Goal: Transaction & Acquisition: Subscribe to service/newsletter

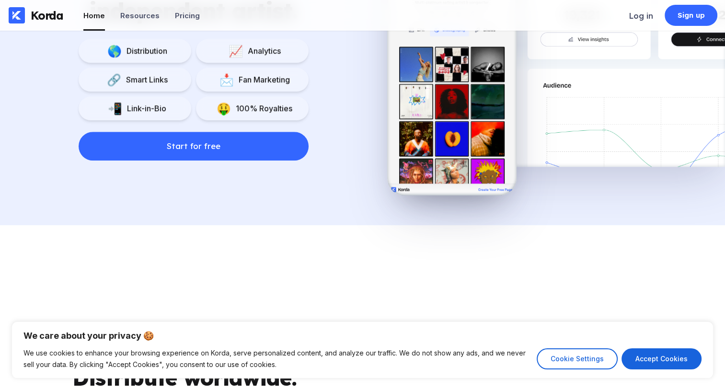
scroll to position [814, 0]
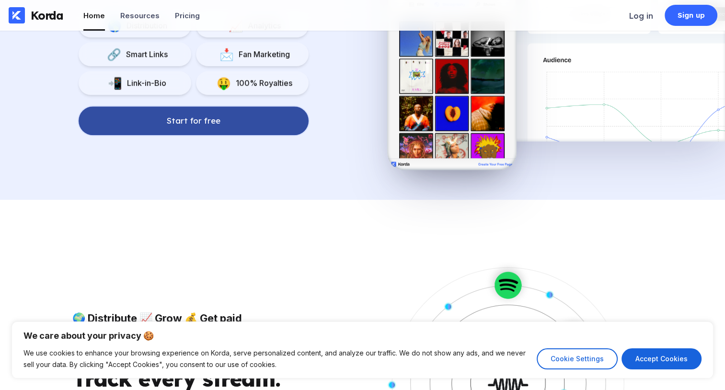
click at [187, 121] on div "Start for free" at bounding box center [194, 121] width 54 height 10
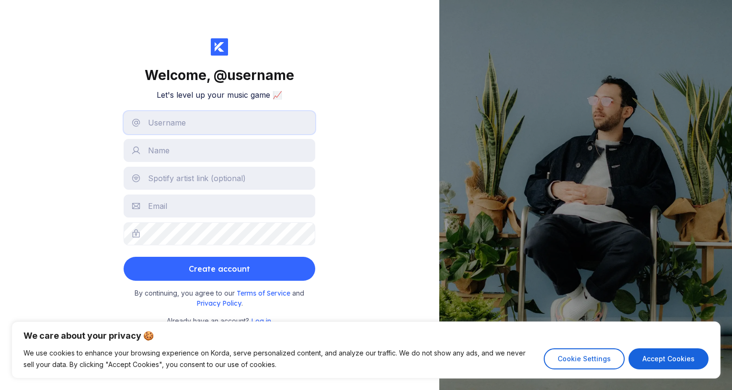
click at [172, 128] on input "text" at bounding box center [220, 122] width 192 height 23
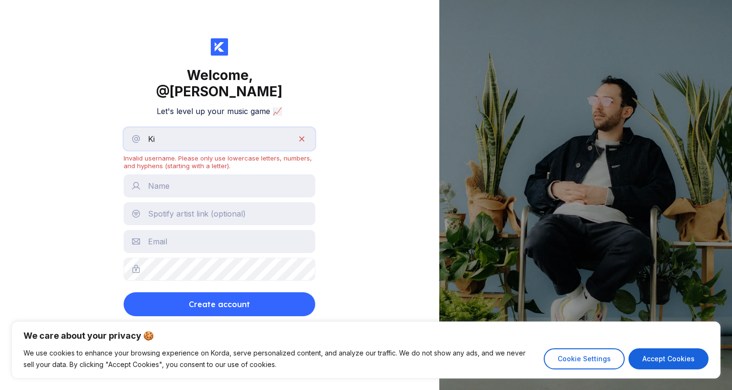
type input "K"
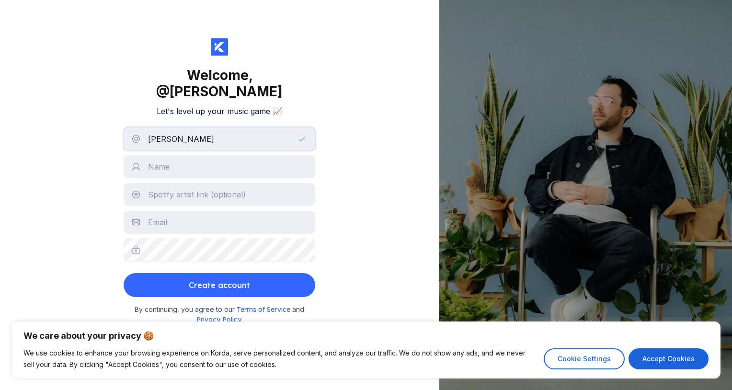
type input "[PERSON_NAME]"
type input "[EMAIL_ADDRESS][DOMAIN_NAME]"
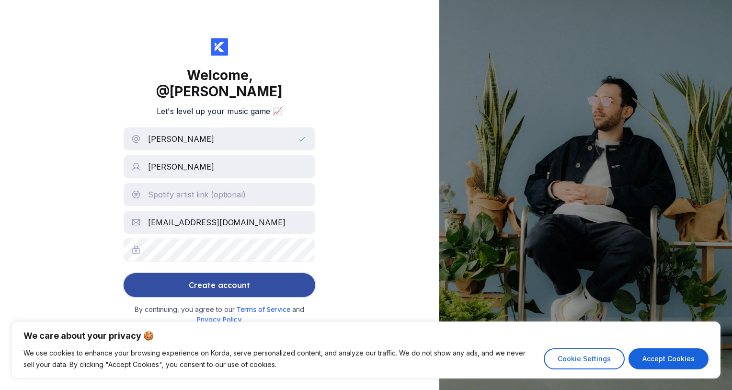
click at [230, 275] on div "Create account" at bounding box center [219, 284] width 61 height 19
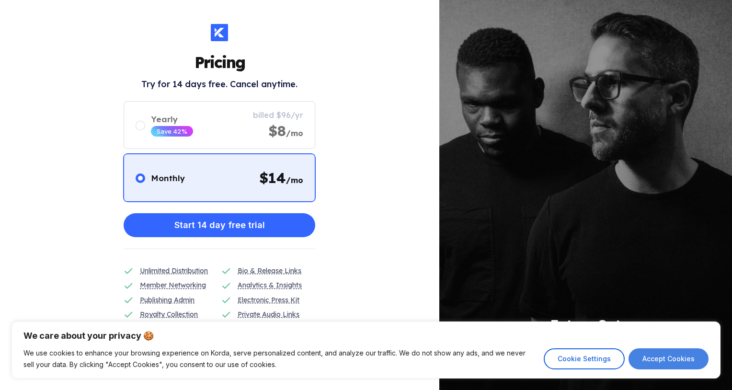
click at [685, 354] on button "Accept Cookies" at bounding box center [668, 358] width 80 height 21
checkbox input "true"
